Goal: Find specific page/section: Find specific page/section

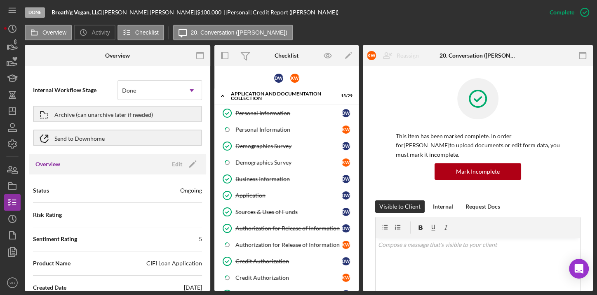
scroll to position [308, 0]
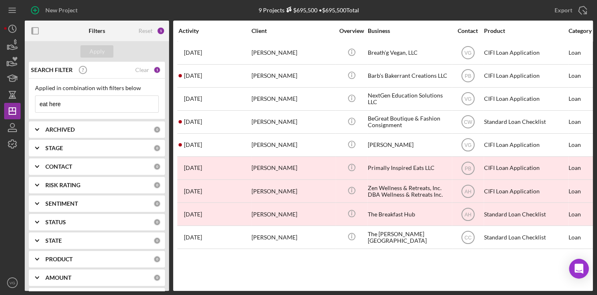
click at [75, 105] on input "eat here" at bounding box center [96, 104] width 123 height 16
drag, startPoint x: 75, startPoint y: 104, endPoint x: 17, endPoint y: 98, distance: 58.0
click at [17, 98] on div "New Project 9 Projects $695,500 • $695,500 Total eat here Export Icon/Export Fi…" at bounding box center [298, 145] width 588 height 291
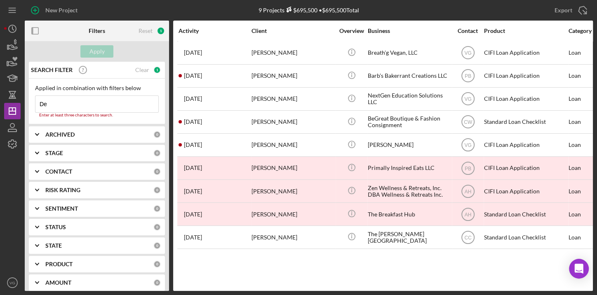
type input "D"
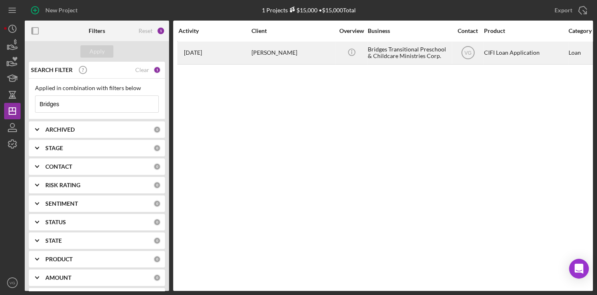
type input "Bridges"
click at [271, 55] on div "Vanessa Quarles" at bounding box center [292, 53] width 82 height 22
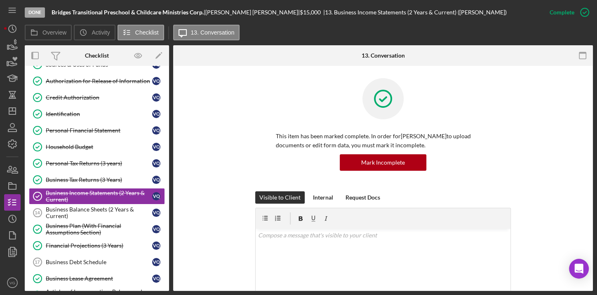
scroll to position [112, 0]
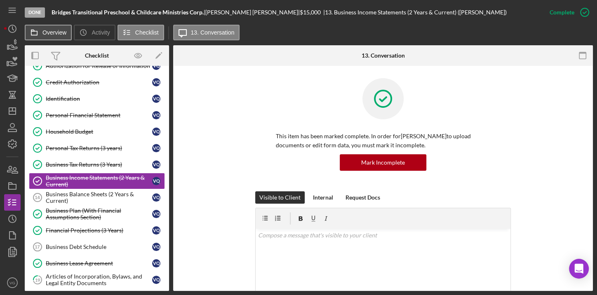
click at [53, 32] on label "Overview" at bounding box center [54, 32] width 24 height 7
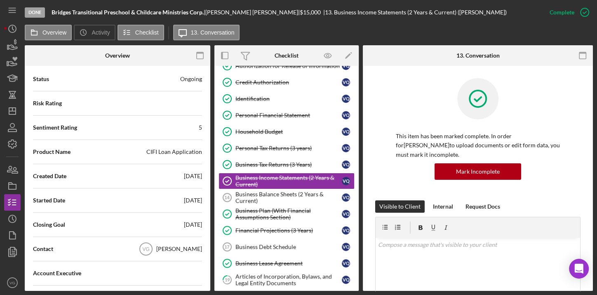
scroll to position [112, 0]
